Goal: Communication & Community: Answer question/provide support

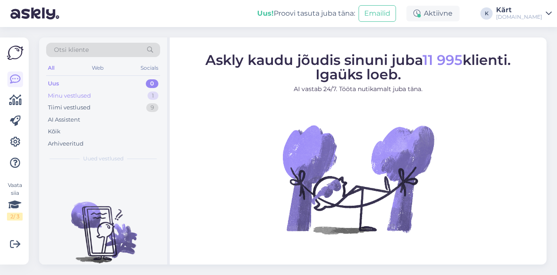
click at [105, 94] on div "Minu vestlused 1" at bounding box center [103, 96] width 114 height 12
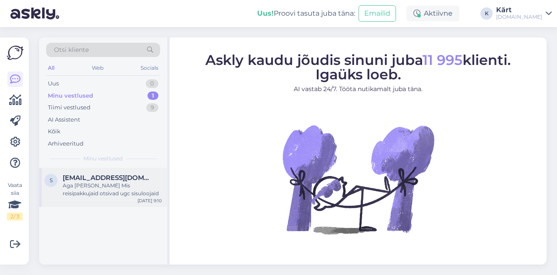
click at [114, 178] on span "[EMAIL_ADDRESS][DOMAIN_NAME]" at bounding box center [108, 178] width 91 height 8
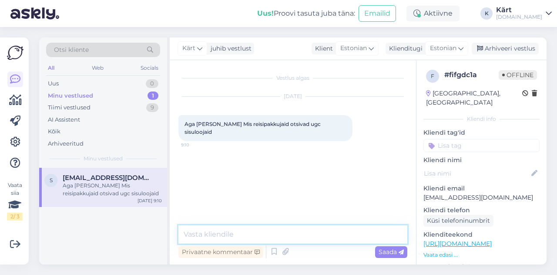
click at [238, 230] on textarea at bounding box center [293, 234] width 229 height 18
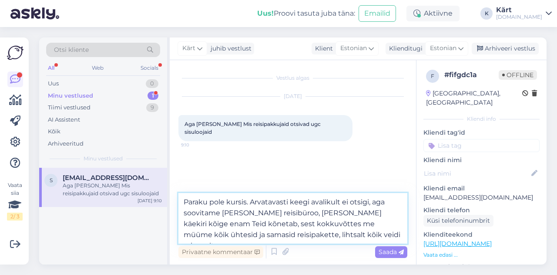
click at [388, 209] on textarea "Paraku pole kursis. Arvatavasti keegi avalikult ei otsigi, aga soovitame [PERSO…" at bounding box center [293, 218] width 229 height 51
click at [357, 233] on textarea "Paraku pole kursis. Arvatavasti keegi avalikult ei otsigi, aga soovitame [PERSO…" at bounding box center [293, 218] width 229 height 51
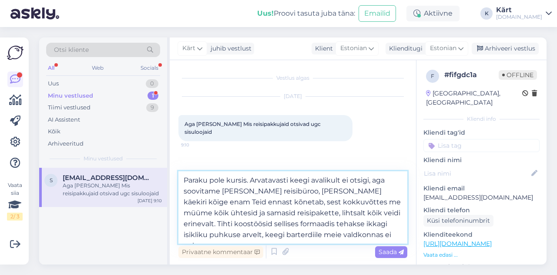
click at [203, 235] on textarea "Paraku pole kursis. Arvatavasti keegi avalikult ei otsigi, aga soovitame [PERSO…" at bounding box center [293, 207] width 229 height 72
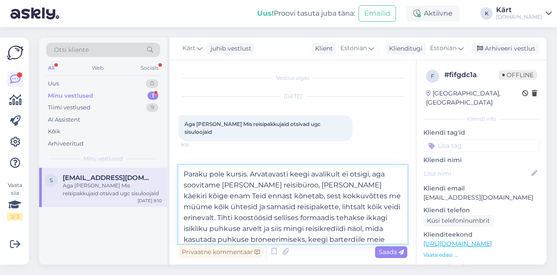
scroll to position [5, 0]
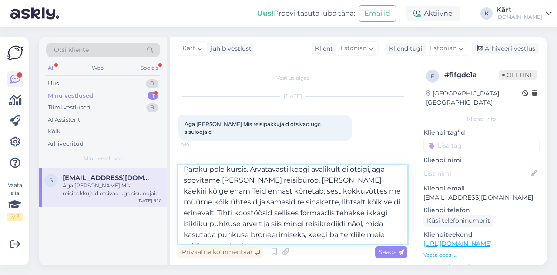
click at [386, 234] on textarea "Paraku pole kursis. Arvatavasti keegi avalikult ei otsigi, aga soovitame [PERSO…" at bounding box center [293, 204] width 229 height 78
click at [359, 233] on textarea "Paraku pole kursis. Arvatavasti keegi avalikult ei otsigi, aga soovitame [PERSO…" at bounding box center [293, 204] width 229 height 78
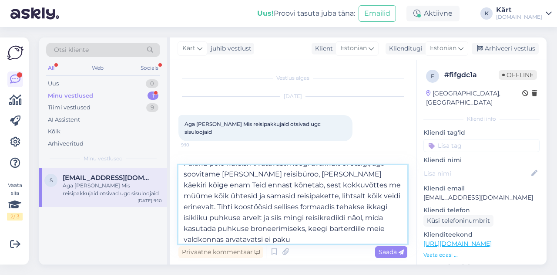
click at [295, 238] on textarea "Paraku pole kursis. Arvatavasti keegi avalikult ei otsigi, aga soovitame [PERSO…" at bounding box center [293, 204] width 229 height 78
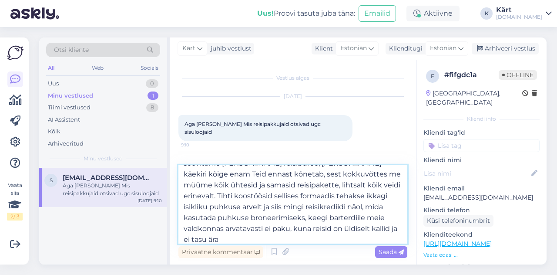
scroll to position [16, 0]
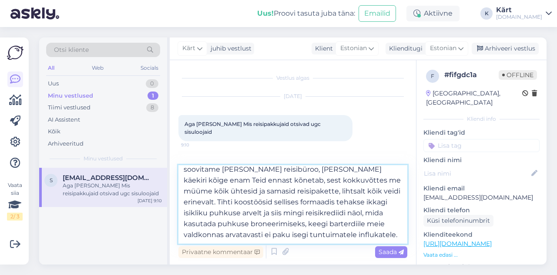
click at [247, 210] on textarea "Paraku pole kursis. Arvatavasti keegi avalikult ei otsigi, aga soovitame [PERSO…" at bounding box center [293, 204] width 229 height 78
click at [364, 225] on textarea "Paraku pole kursis. Arvatavasti keegi avalikult ei otsigi, aga soovitame [PERSO…" at bounding box center [293, 204] width 229 height 78
click at [268, 226] on textarea "Paraku pole kursis. Arvatavasti keegi avalikult ei otsigi, aga soovitame [PERSO…" at bounding box center [293, 204] width 229 height 78
click at [271, 225] on textarea "Paraku pole kursis. Arvatavasti keegi avalikult ei otsigi, aga soovitame [PERSO…" at bounding box center [293, 204] width 229 height 78
click at [277, 225] on textarea "Paraku pole kursis. Arvatavasti keegi avalikult ei otsigi, aga soovitame [PERSO…" at bounding box center [293, 204] width 229 height 78
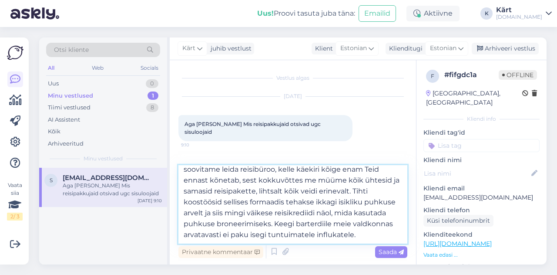
click at [361, 238] on textarea "Paraku pole kursis. Arvatavasti keegi avalikult ei otsigi, aga soovitame leida …" at bounding box center [293, 204] width 229 height 78
type textarea "Paraku pole kursis. Arvatavasti keegi avalikult ei otsigi, aga soovitame leida …"
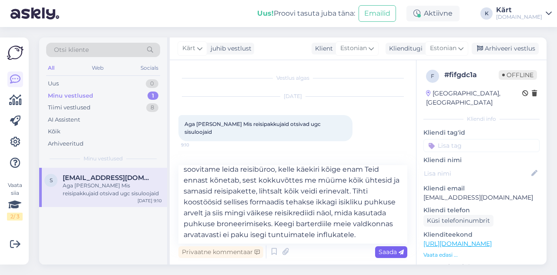
click at [385, 251] on span "Saada" at bounding box center [391, 252] width 25 height 8
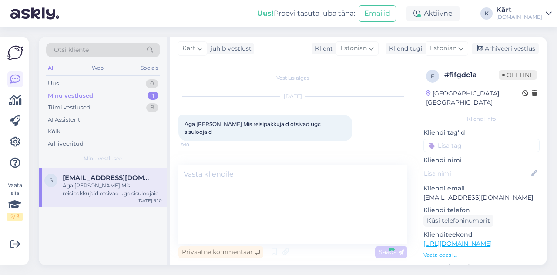
scroll to position [0, 0]
